Goal: Task Accomplishment & Management: Complete application form

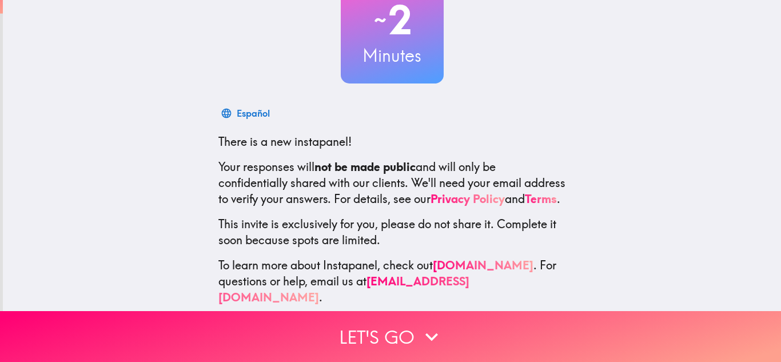
scroll to position [105, 0]
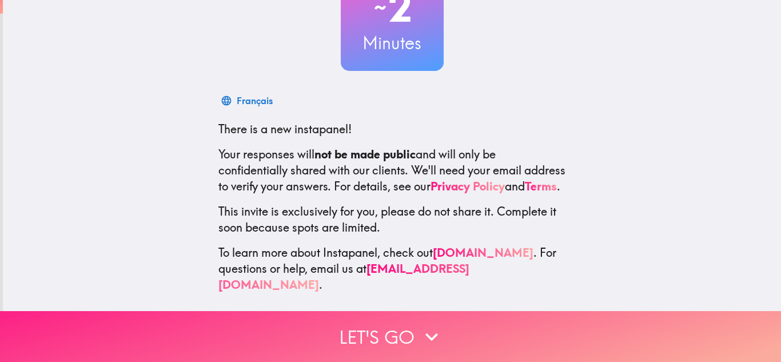
click at [336, 344] on button "Let's go" at bounding box center [390, 336] width 781 height 51
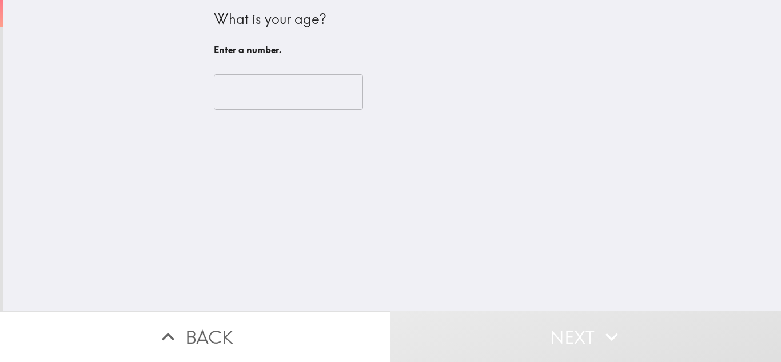
click at [255, 90] on input "number" at bounding box center [288, 91] width 149 height 35
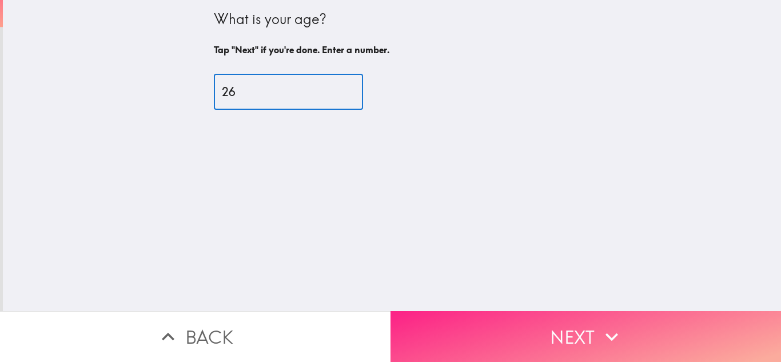
type input "26"
click at [470, 318] on button "Next" at bounding box center [585, 336] width 390 height 51
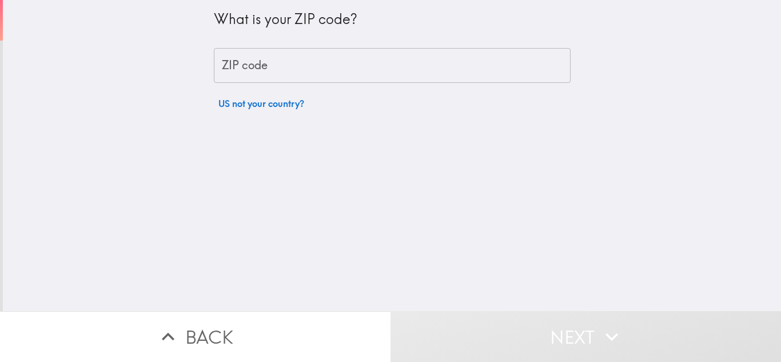
click at [325, 61] on input "ZIP code" at bounding box center [392, 65] width 357 height 35
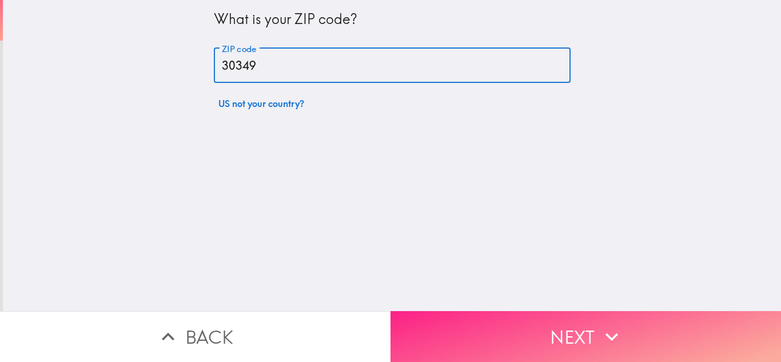
type input "30349"
click at [461, 346] on button "Next" at bounding box center [585, 336] width 390 height 51
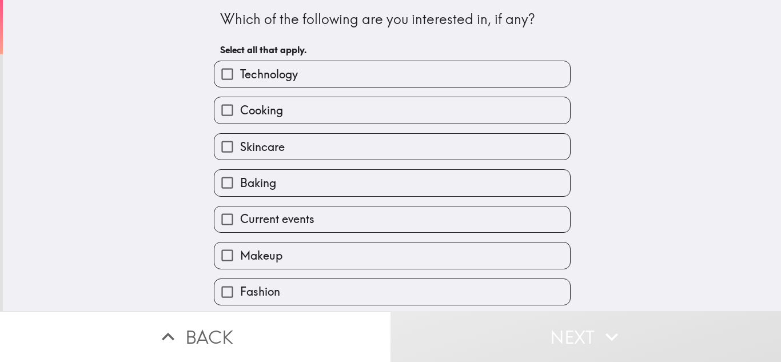
click at [292, 143] on label "Skincare" at bounding box center [392, 147] width 356 height 26
click at [240, 143] on input "Skincare" at bounding box center [227, 147] width 26 height 26
checkbox input "true"
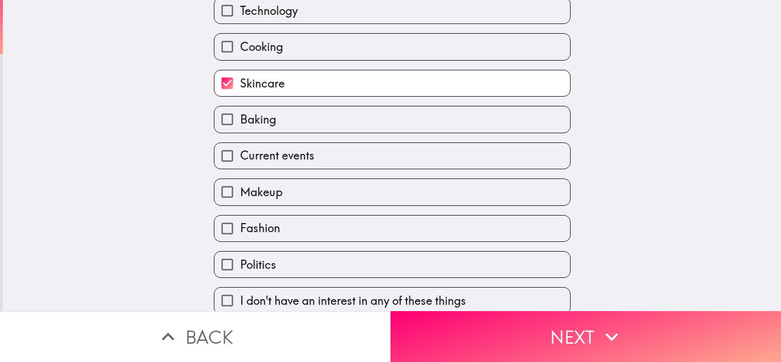
scroll to position [67, 0]
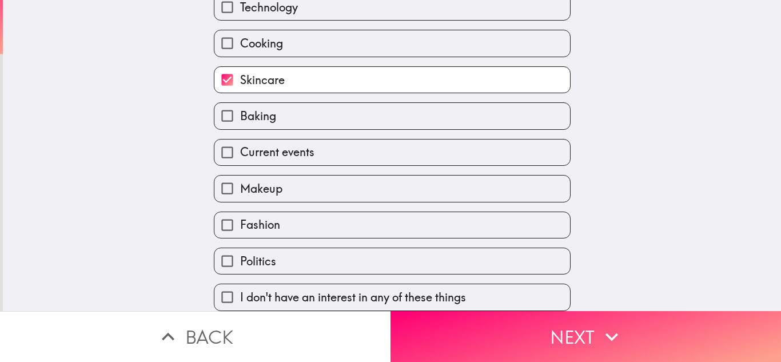
click at [289, 197] on label "Makeup" at bounding box center [392, 188] width 356 height 26
click at [240, 197] on input "Makeup" at bounding box center [227, 188] width 26 height 26
checkbox input "true"
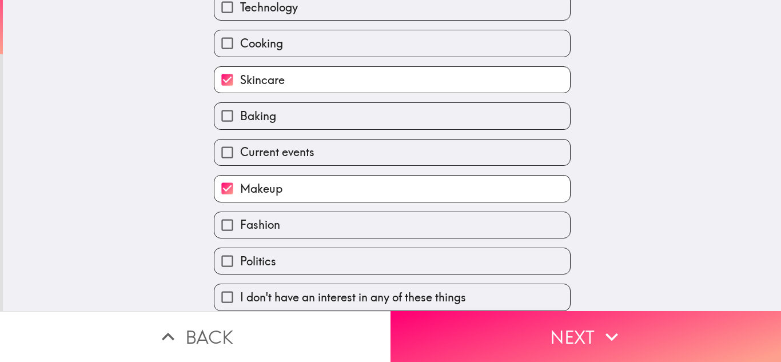
click at [292, 222] on label "Fashion" at bounding box center [392, 225] width 356 height 26
click at [240, 222] on input "Fashion" at bounding box center [227, 225] width 26 height 26
checkbox input "true"
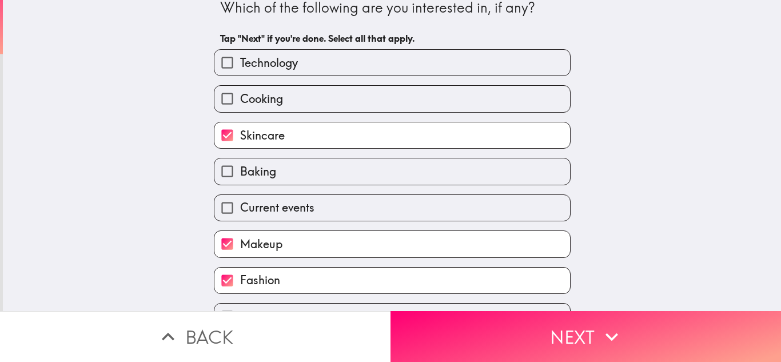
scroll to position [7, 0]
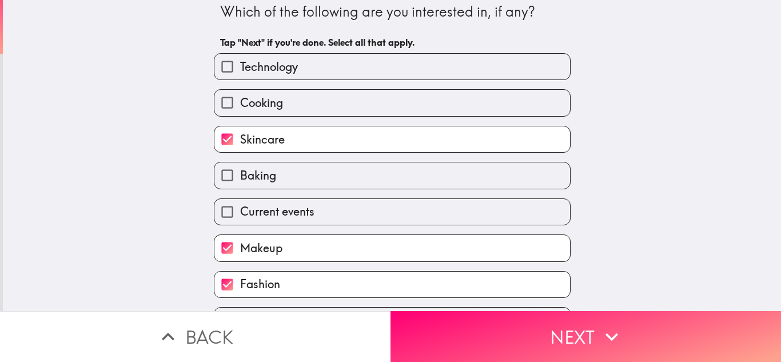
click at [341, 173] on label "Baking" at bounding box center [392, 175] width 356 height 26
click at [240, 173] on input "Baking" at bounding box center [227, 175] width 26 height 26
checkbox input "true"
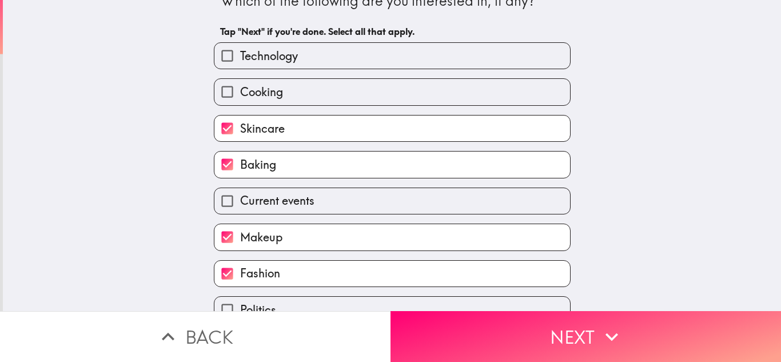
scroll to position [19, 0]
click at [454, 297] on label "Politics" at bounding box center [392, 309] width 356 height 26
click at [240, 297] on input "Politics" at bounding box center [227, 309] width 26 height 26
checkbox input "true"
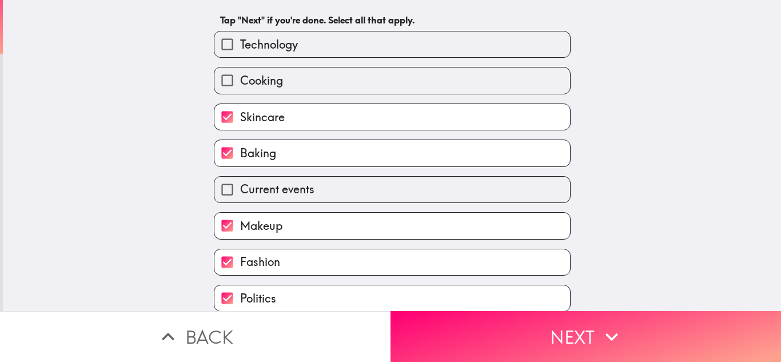
click at [395, 41] on label "Technology" at bounding box center [392, 44] width 356 height 26
click at [240, 41] on input "Technology" at bounding box center [227, 44] width 26 height 26
checkbox input "true"
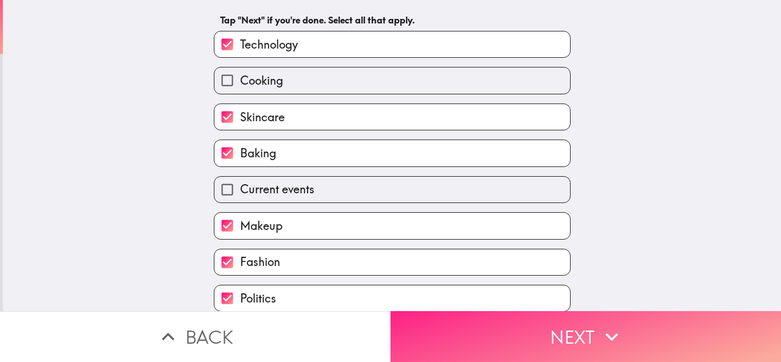
click at [449, 325] on button "Next" at bounding box center [585, 336] width 390 height 51
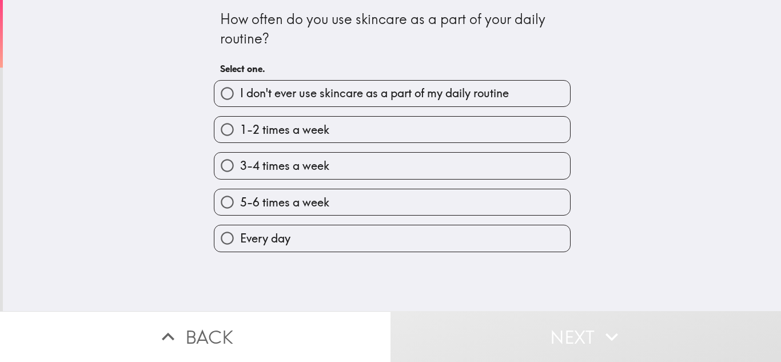
click at [371, 239] on label "Every day" at bounding box center [392, 238] width 356 height 26
click at [240, 239] on input "Every day" at bounding box center [227, 238] width 26 height 26
radio input "true"
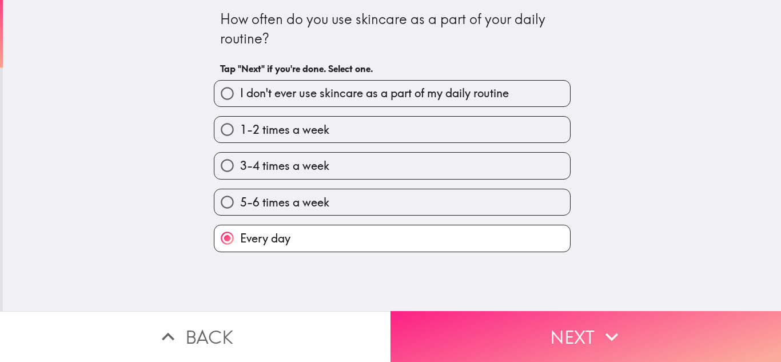
click at [464, 332] on button "Next" at bounding box center [585, 336] width 390 height 51
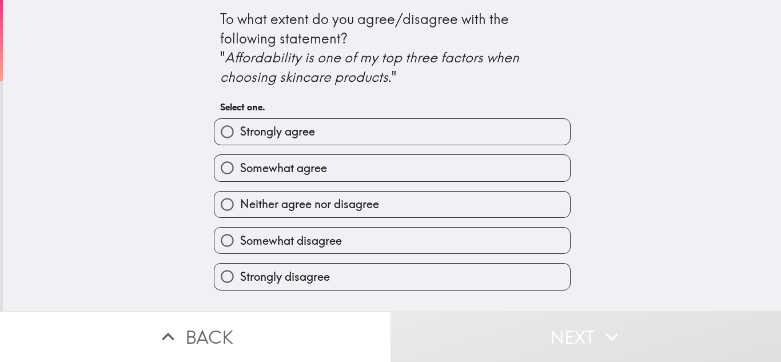
click at [325, 167] on span "Somewhat agree" at bounding box center [283, 168] width 87 height 16
click at [240, 167] on input "Somewhat agree" at bounding box center [227, 168] width 26 height 26
radio input "true"
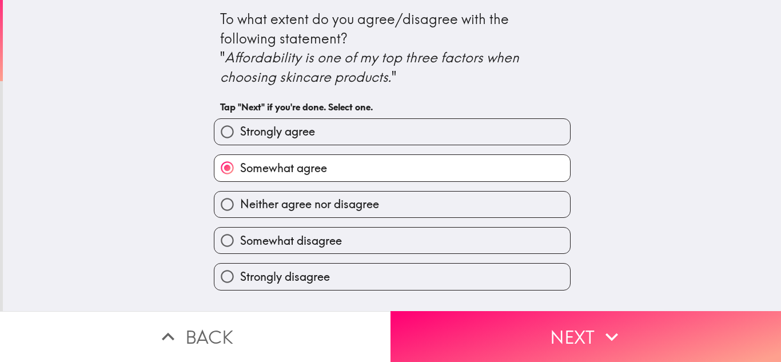
click at [438, 247] on label "Somewhat disagree" at bounding box center [392, 241] width 356 height 26
click at [240, 247] on input "Somewhat disagree" at bounding box center [227, 241] width 26 height 26
radio input "true"
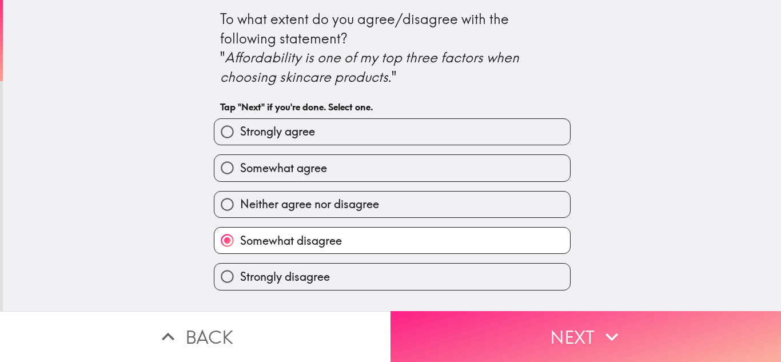
click at [453, 332] on button "Next" at bounding box center [585, 336] width 390 height 51
